Goal: Navigation & Orientation: Find specific page/section

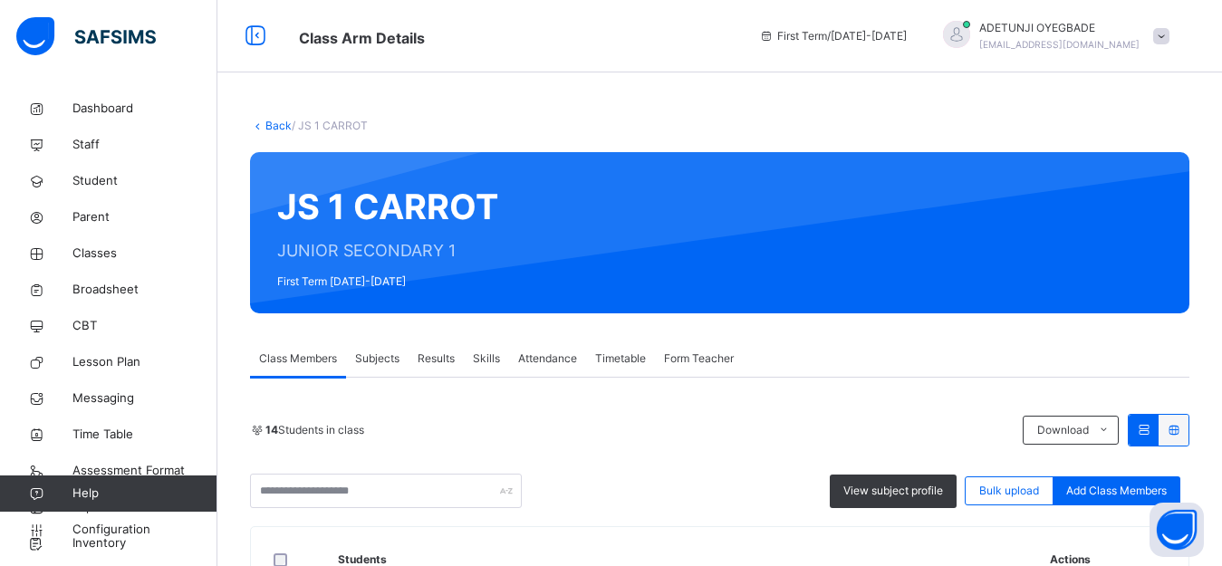
click at [386, 363] on span "Subjects" at bounding box center [377, 359] width 44 height 16
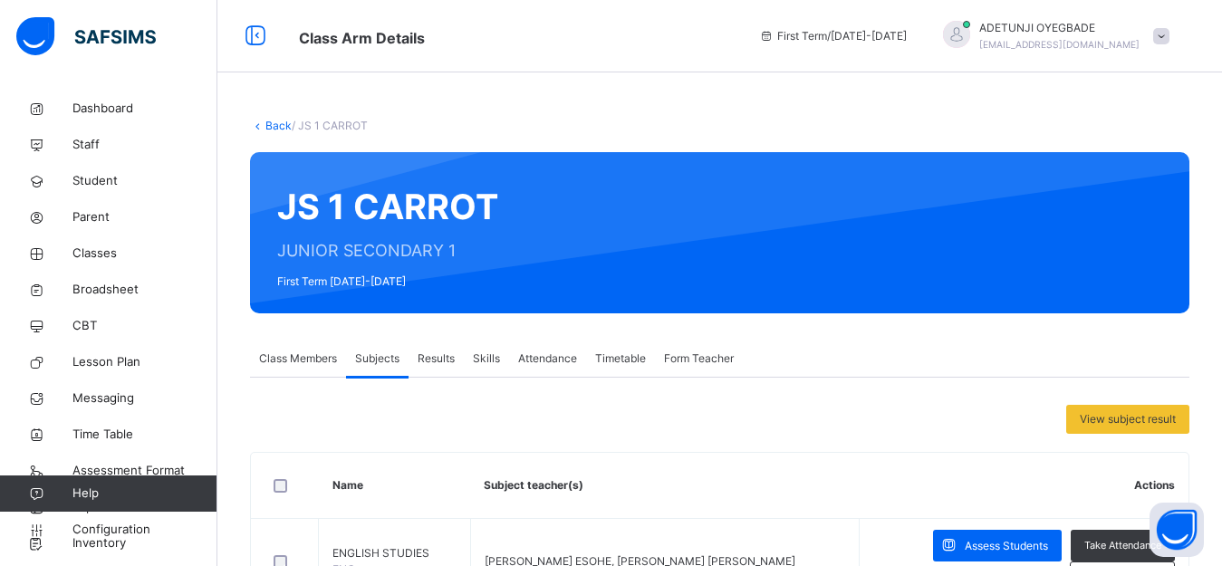
click at [271, 122] on link "Back" at bounding box center [278, 126] width 26 height 14
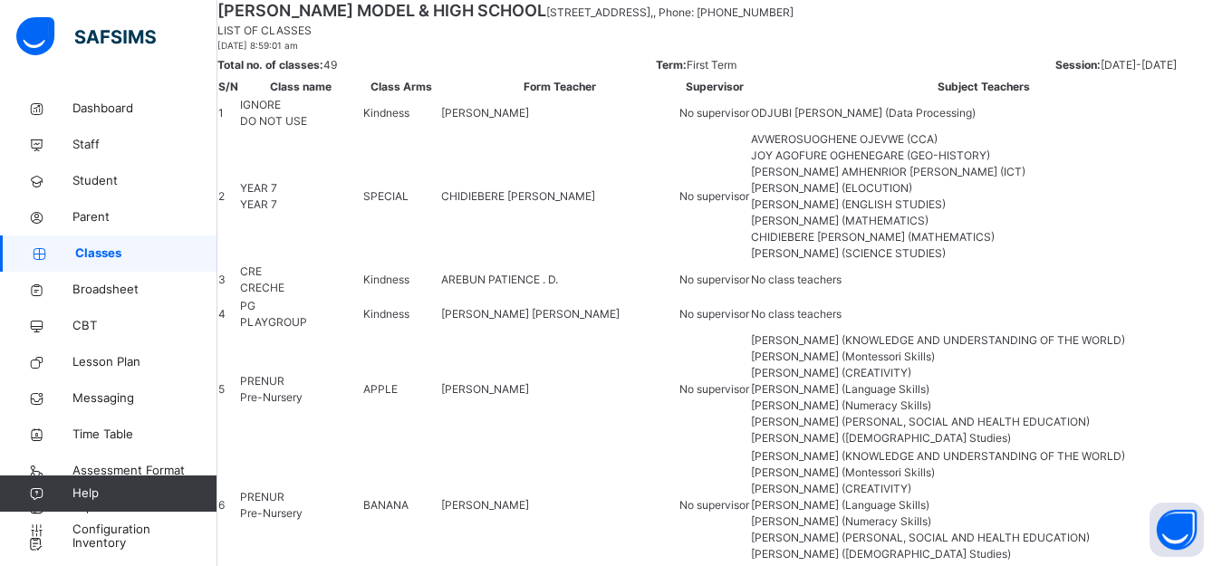
scroll to position [1982, 0]
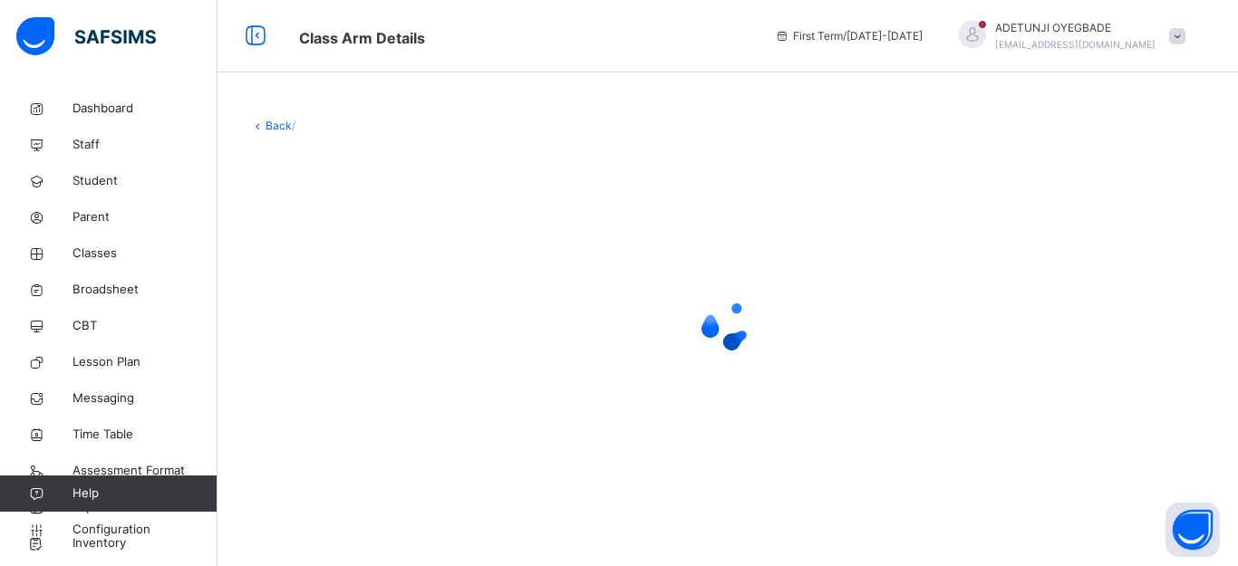
click at [285, 131] on link "Back" at bounding box center [278, 126] width 26 height 14
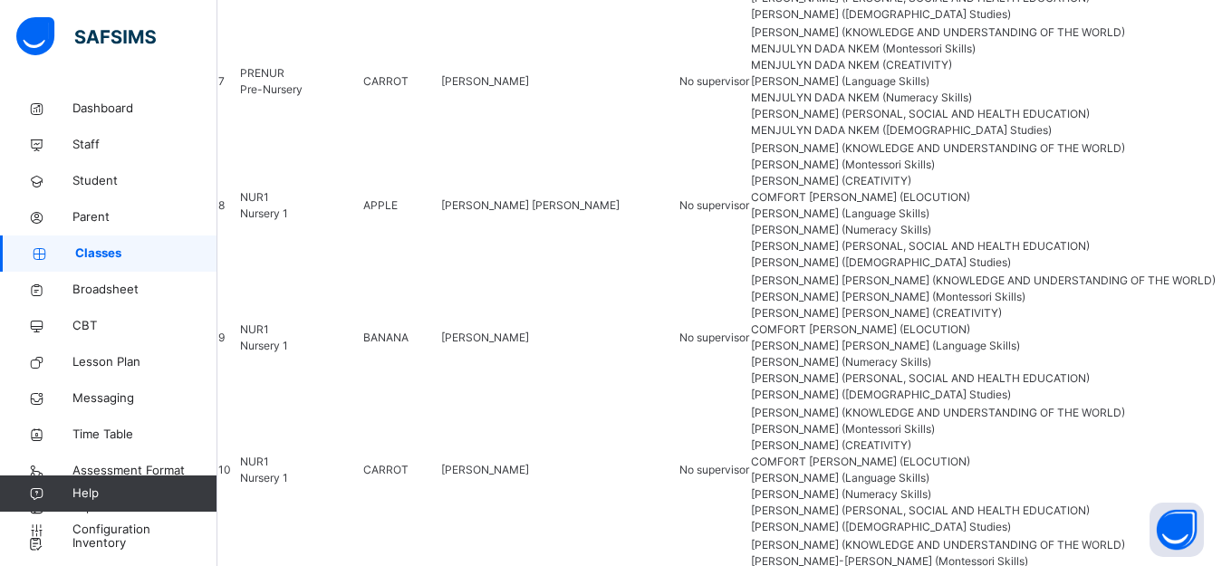
scroll to position [2007, 0]
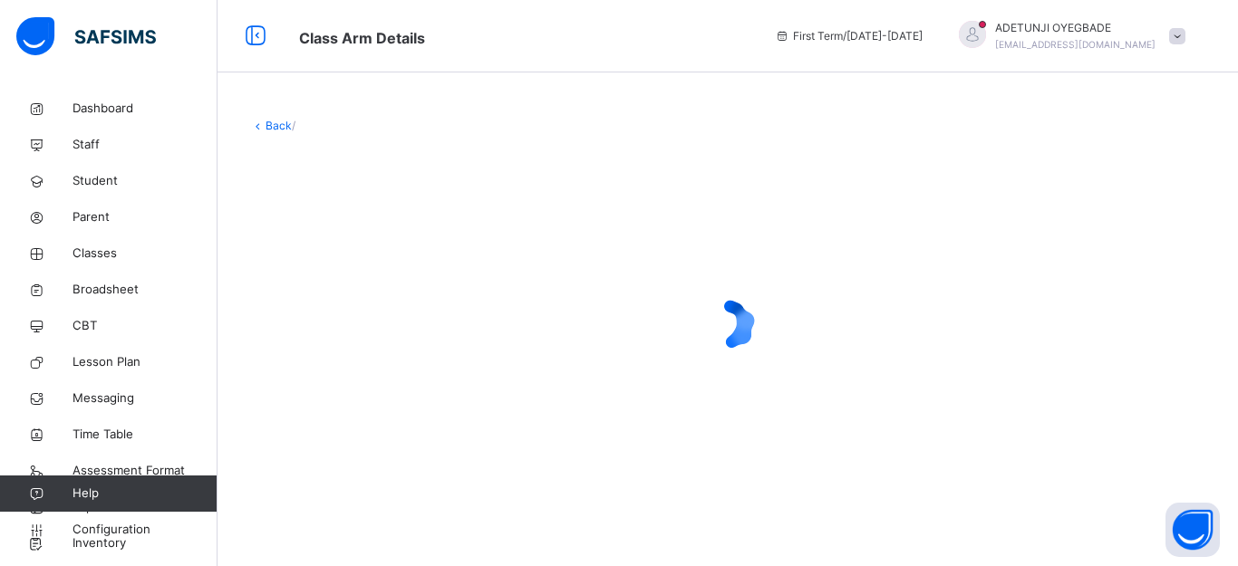
click at [283, 130] on link "Back" at bounding box center [278, 126] width 26 height 14
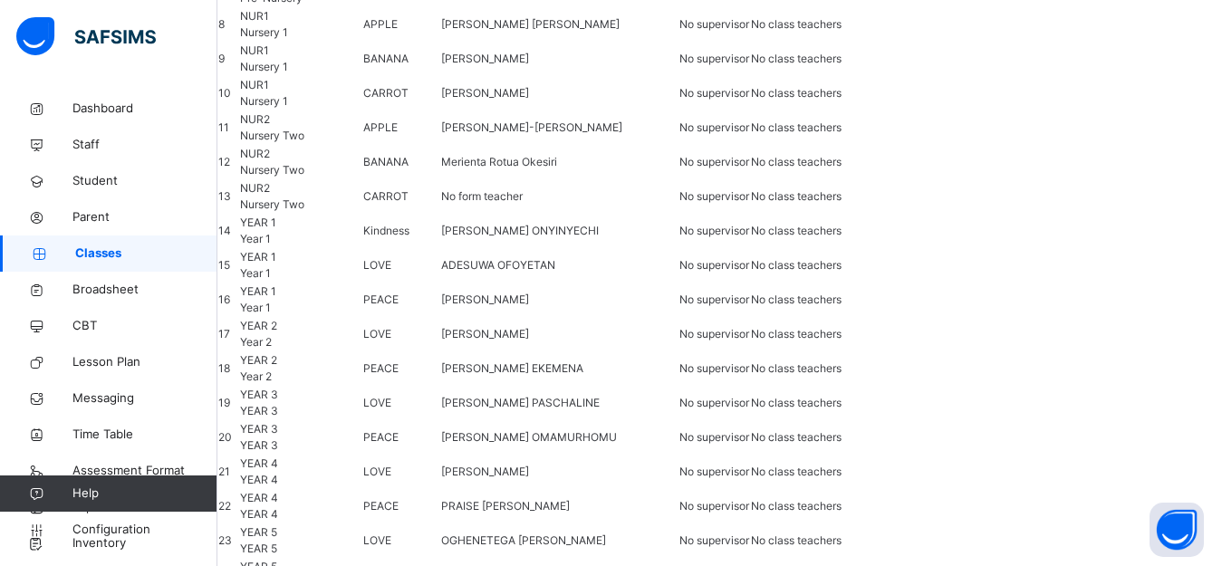
scroll to position [1981, 0]
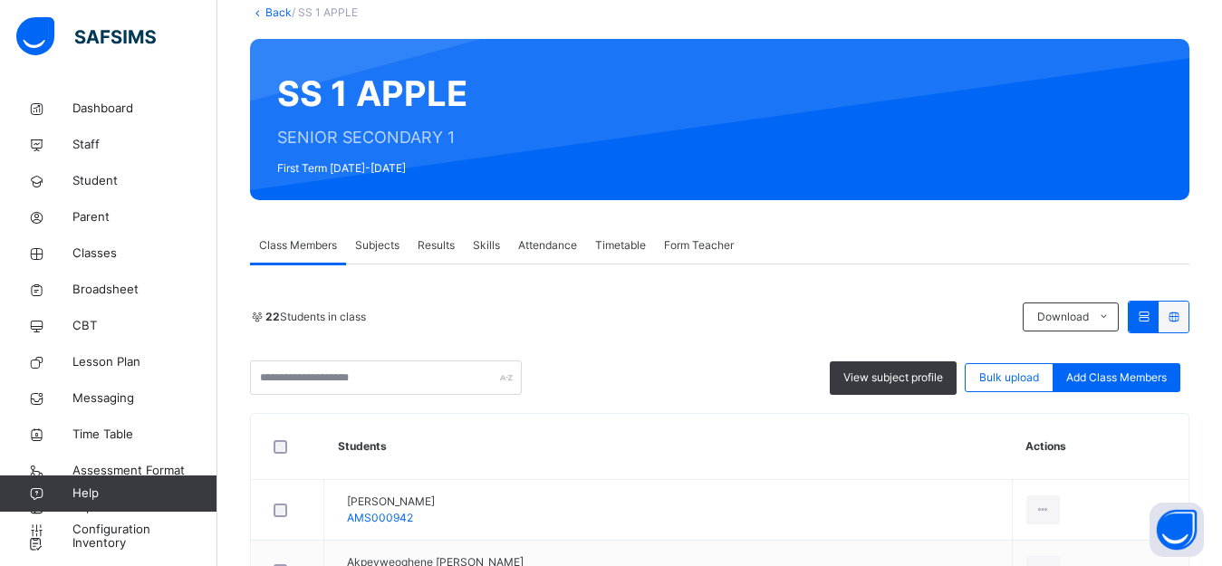
scroll to position [240, 0]
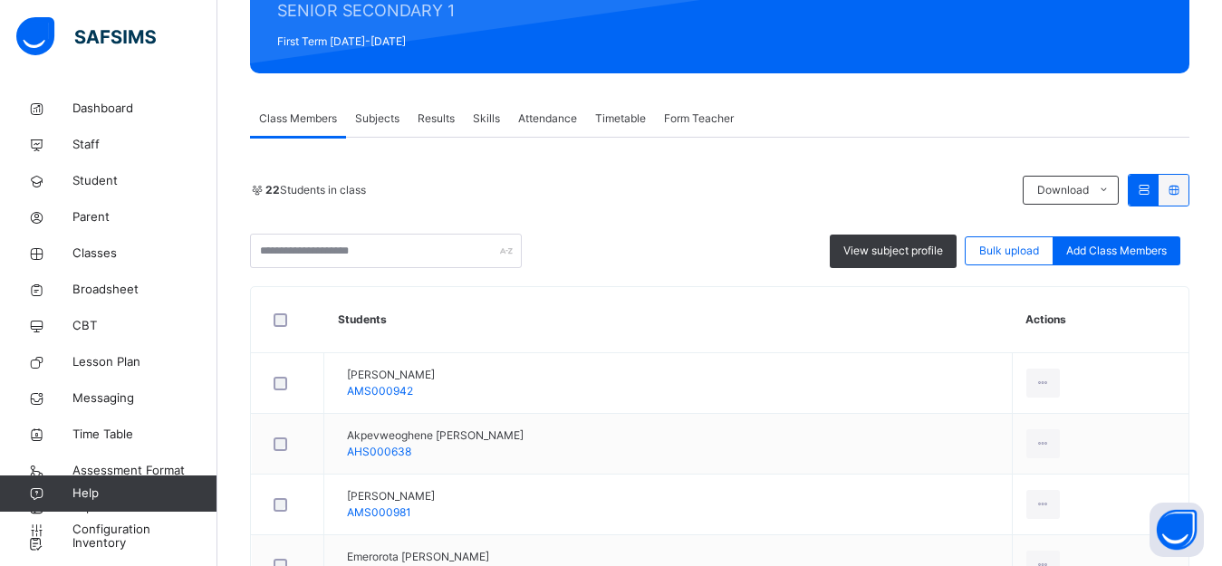
click at [388, 127] on span "Subjects" at bounding box center [377, 119] width 44 height 16
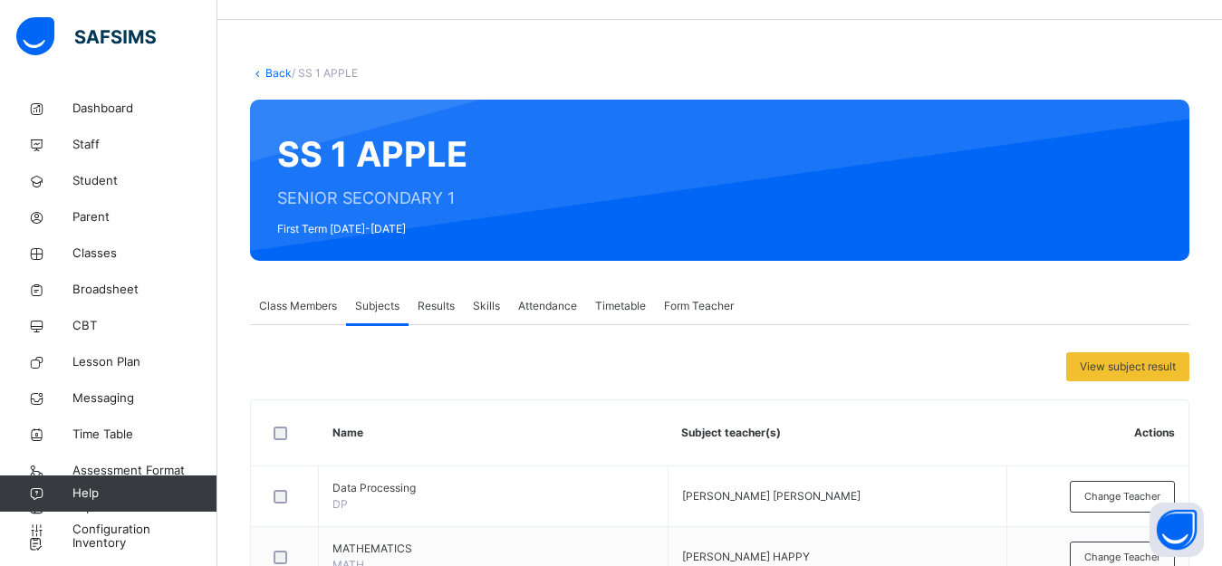
scroll to position [21, 0]
